Goal: Information Seeking & Learning: Learn about a topic

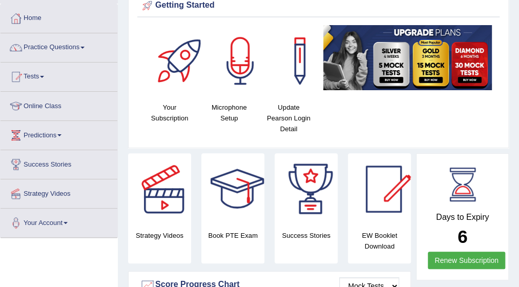
scroll to position [41, 0]
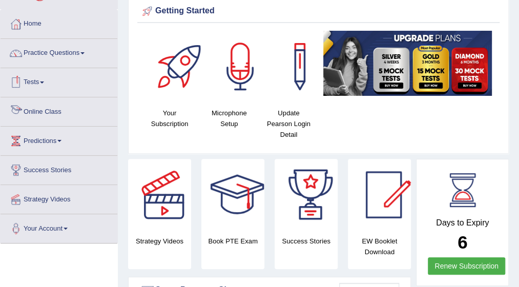
click at [46, 109] on link "Online Class" at bounding box center [59, 110] width 117 height 26
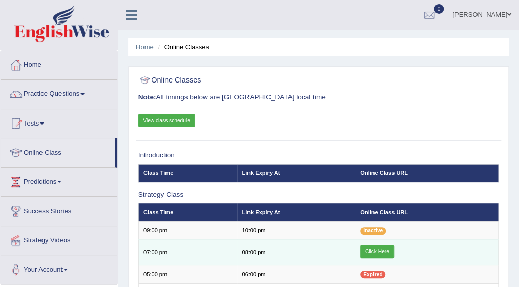
click at [382, 249] on link "Click Here" at bounding box center [377, 251] width 34 height 13
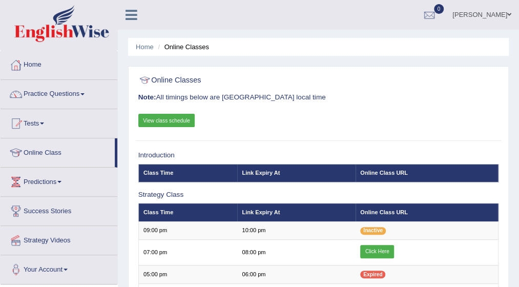
drag, startPoint x: 0, startPoint y: 0, endPoint x: 87, endPoint y: 93, distance: 126.8
click at [84, 93] on span at bounding box center [82, 94] width 4 height 2
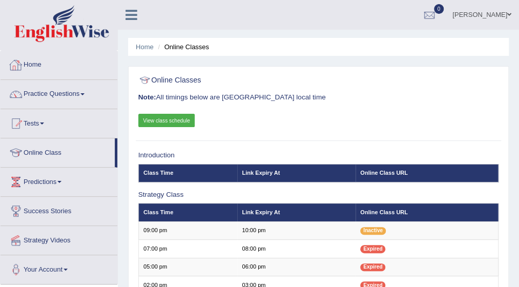
click at [50, 57] on link "Home" at bounding box center [59, 64] width 117 height 26
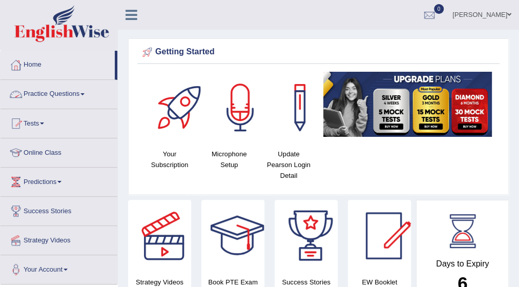
click at [89, 91] on link "Practice Questions" at bounding box center [59, 93] width 117 height 26
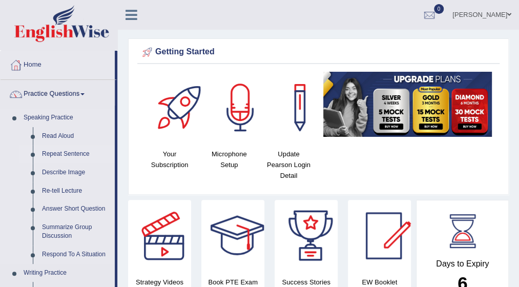
click at [23, 149] on li "Repeat Sentence" at bounding box center [67, 154] width 96 height 18
click at [518, 279] on html "Toggle navigation Home Practice Questions Speaking Practice Read Aloud Repeat S…" at bounding box center [259, 143] width 519 height 287
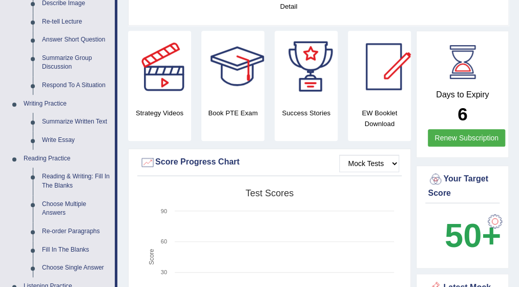
scroll to position [184, 0]
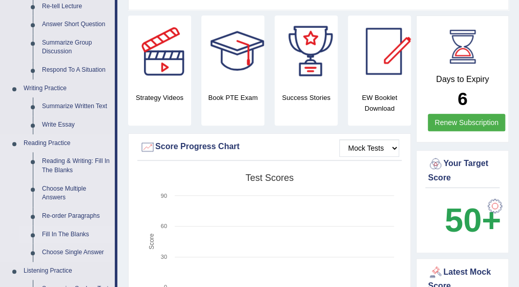
click at [78, 236] on link "Fill In The Blanks" at bounding box center [75, 234] width 77 height 18
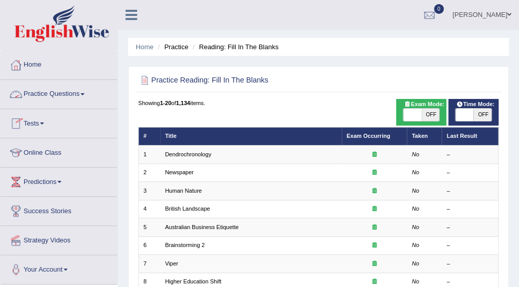
click at [61, 94] on link "Practice Questions" at bounding box center [59, 93] width 117 height 26
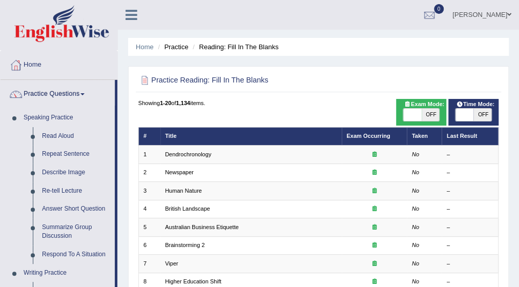
drag, startPoint x: 517, startPoint y: 286, endPoint x: 523, endPoint y: 283, distance: 7.1
click at [518, 283] on html "Toggle navigation Home Practice Questions Speaking Practice Read Aloud Repeat S…" at bounding box center [259, 143] width 519 height 287
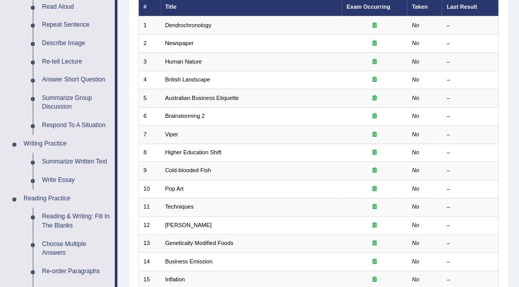
scroll to position [123, 0]
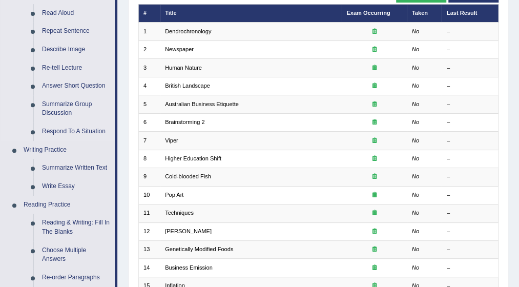
click at [8, 94] on li "Speaking Practice Read Aloud Repeat Sentence Describe Image Re-tell Lecture Ans…" at bounding box center [58, 63] width 114 height 155
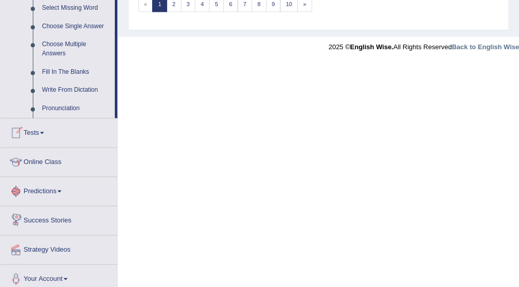
scroll to position [543, 0]
